Goal: Information Seeking & Learning: Learn about a topic

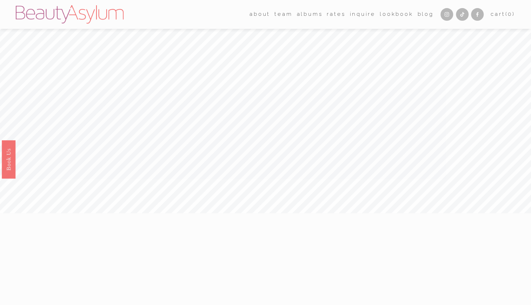
click at [332, 16] on link "Rates" at bounding box center [336, 14] width 19 height 11
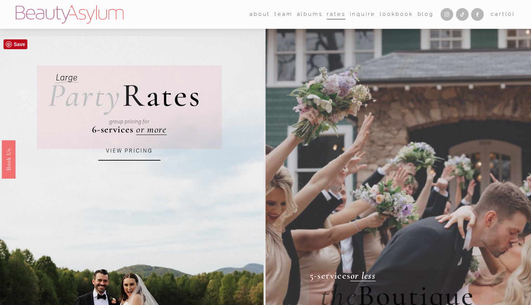
click at [150, 145] on link "VIEW PRICING" at bounding box center [129, 150] width 62 height 19
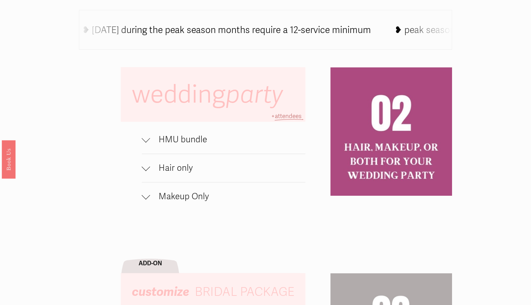
scroll to position [420, 0]
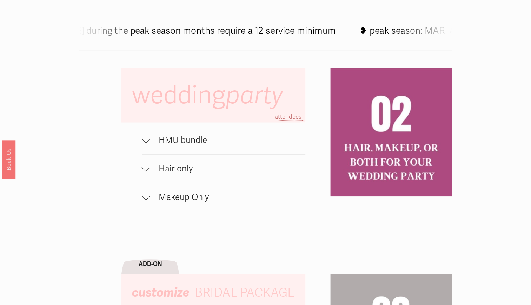
click at [150, 144] on div at bounding box center [146, 140] width 8 height 8
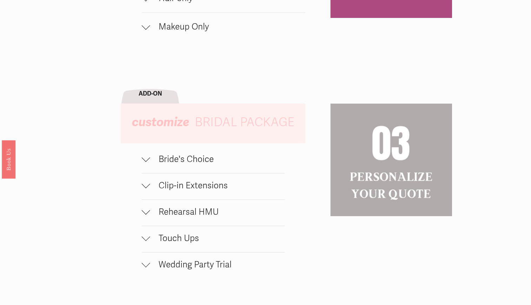
scroll to position [640, 0]
click at [150, 161] on span "Bride's Choice" at bounding box center [217, 158] width 134 height 11
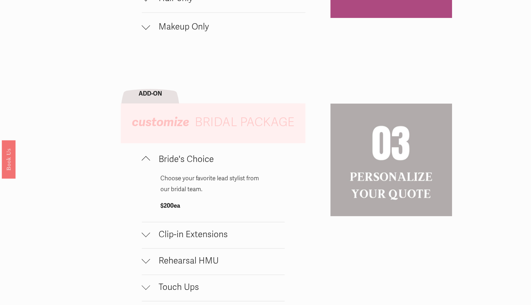
click at [145, 161] on div at bounding box center [146, 160] width 8 height 8
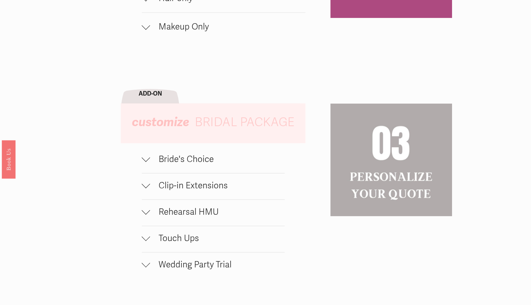
click at [143, 188] on div at bounding box center [146, 183] width 8 height 8
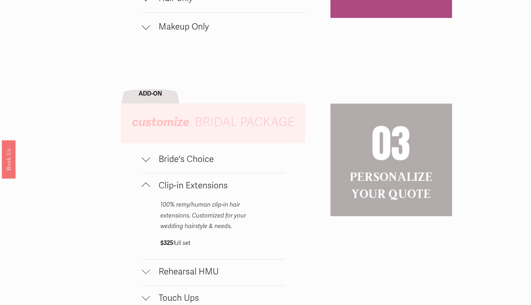
click at [143, 190] on div at bounding box center [146, 186] width 8 height 8
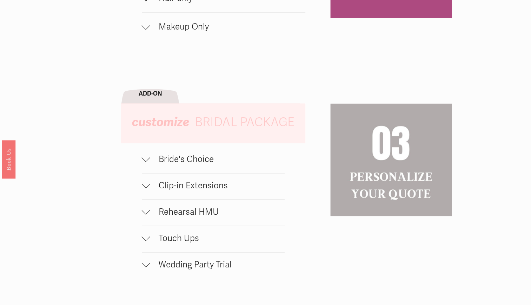
click at [145, 216] on div at bounding box center [146, 211] width 8 height 8
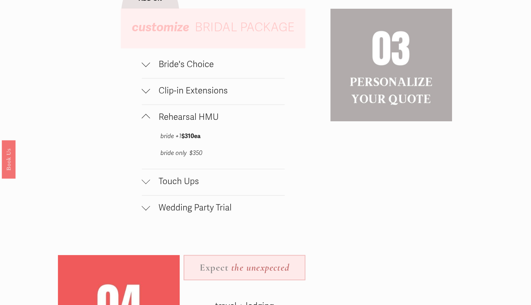
scroll to position [760, 0]
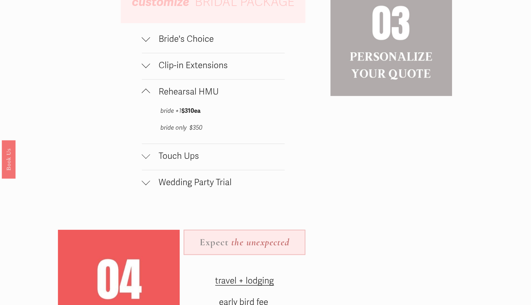
click at [145, 95] on div at bounding box center [146, 92] width 8 height 8
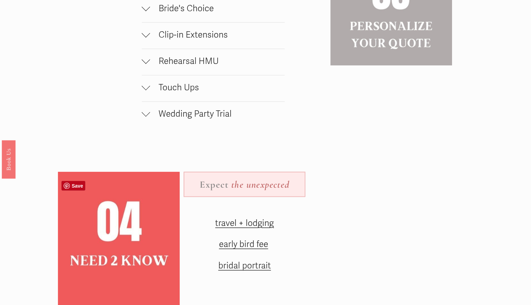
scroll to position [793, 0]
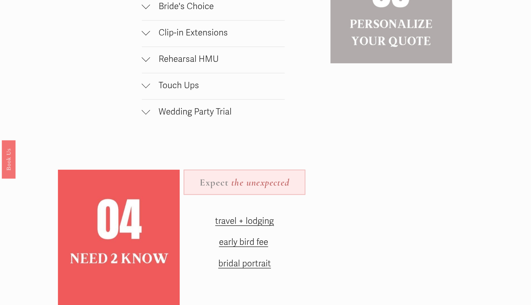
click at [145, 114] on div at bounding box center [146, 110] width 8 height 8
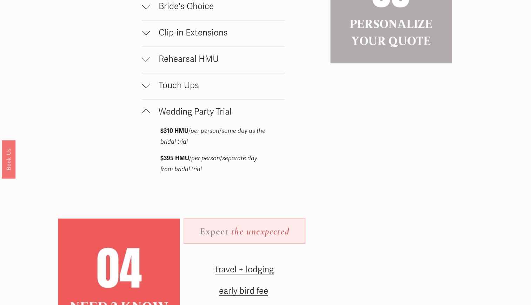
click at [145, 117] on div at bounding box center [146, 112] width 8 height 8
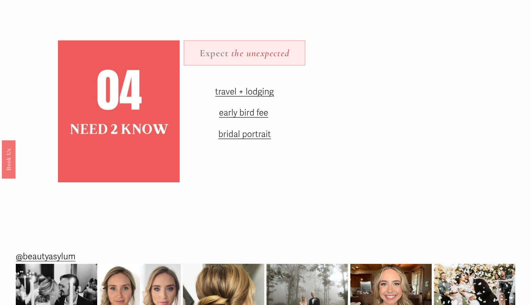
scroll to position [922, 0]
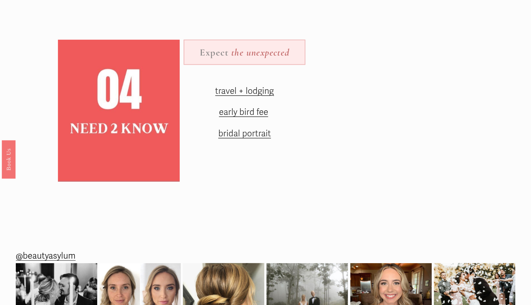
click at [259, 117] on span "early bird fee" at bounding box center [243, 112] width 49 height 11
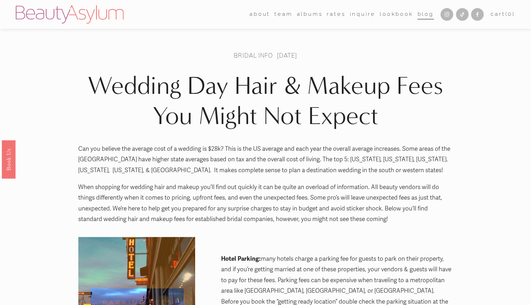
click at [284, 225] on div "Can you believe the average cost of a wedding is $28k? This is the US average a…" at bounding box center [265, 187] width 386 height 87
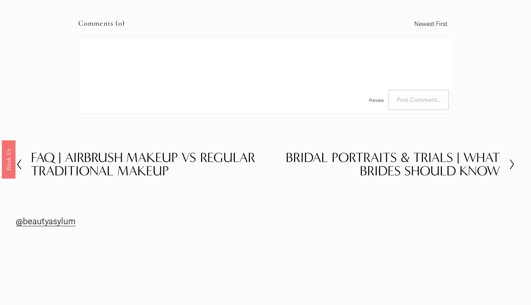
scroll to position [1324, 0]
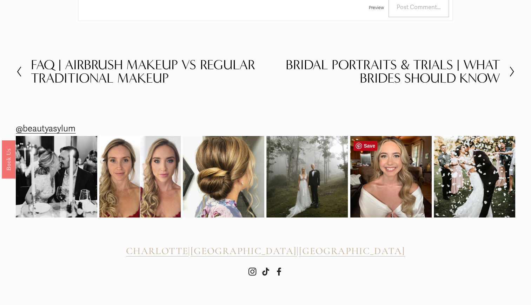
click at [402, 180] on img at bounding box center [390, 176] width 81 height 81
click at [152, 173] on img at bounding box center [139, 176] width 81 height 81
click at [491, 76] on h2 "Bridal Portraits & Trials | What Brides Should Know" at bounding box center [383, 71] width 234 height 27
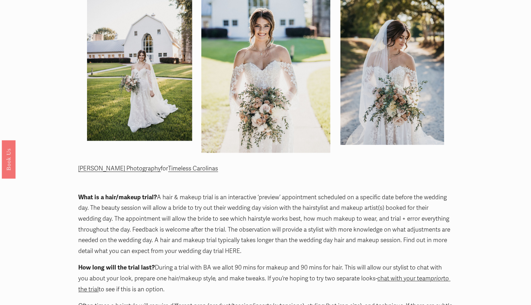
scroll to position [273, 0]
